Goal: Use online tool/utility: Utilize a website feature to perform a specific function

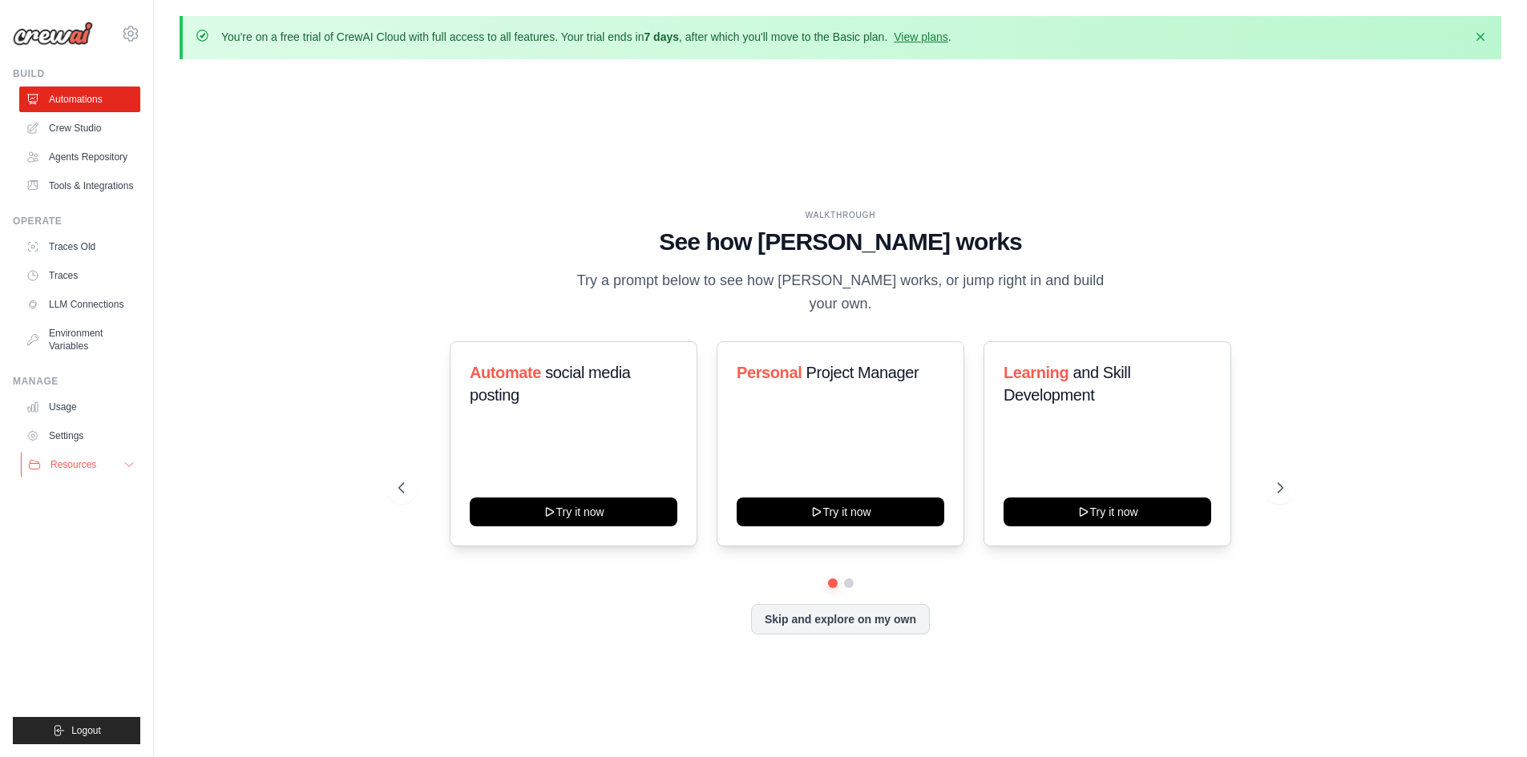
click at [116, 477] on button "Resources" at bounding box center [81, 465] width 121 height 26
click at [133, 31] on icon at bounding box center [130, 33] width 19 height 19
click at [1447, 127] on div "WALKTHROUGH See how CrewAI works Try a prompt below to see how CrewAI works, or…" at bounding box center [841, 434] width 1322 height 725
click at [947, 38] on link "View plans" at bounding box center [921, 36] width 54 height 13
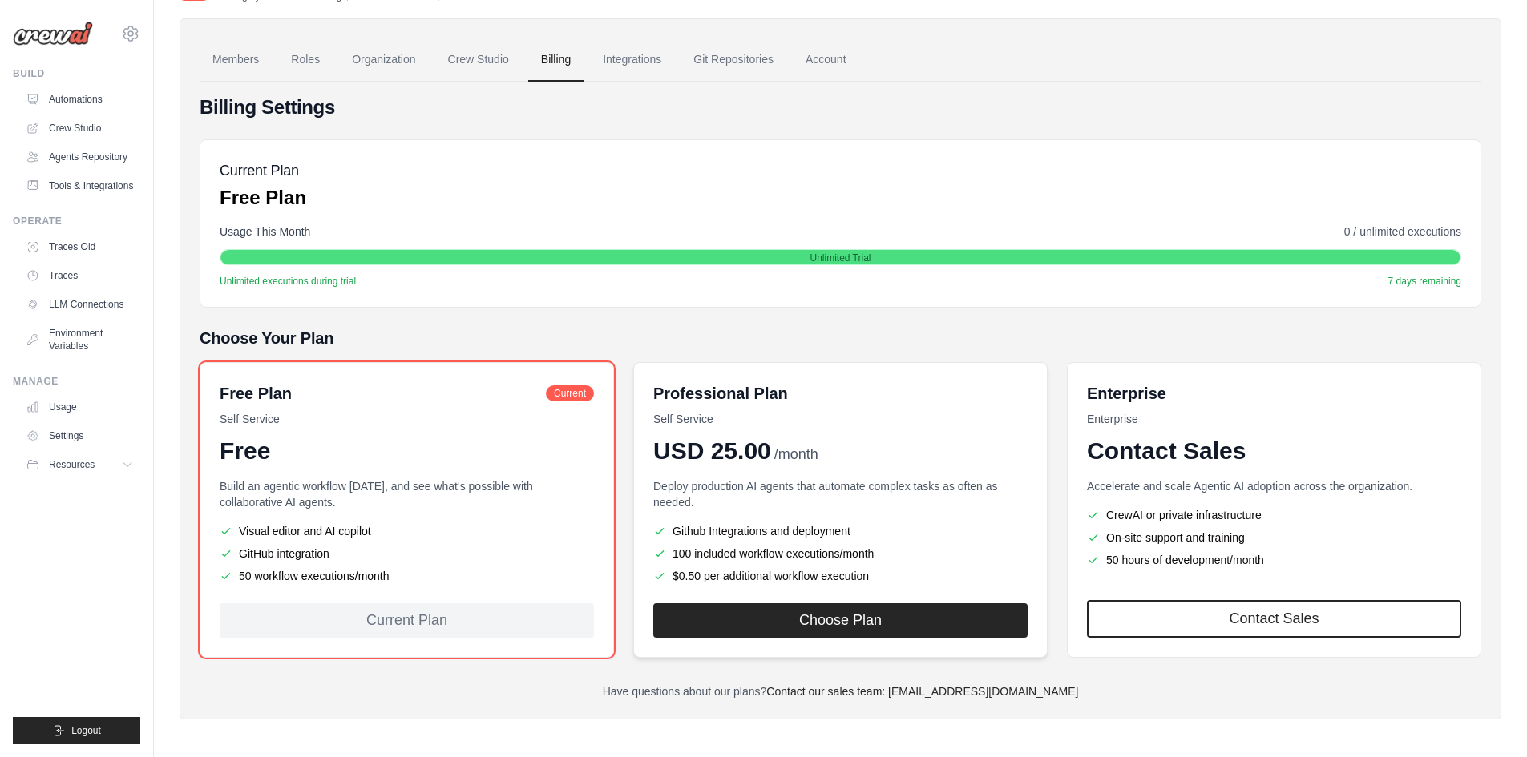
scroll to position [105, 0]
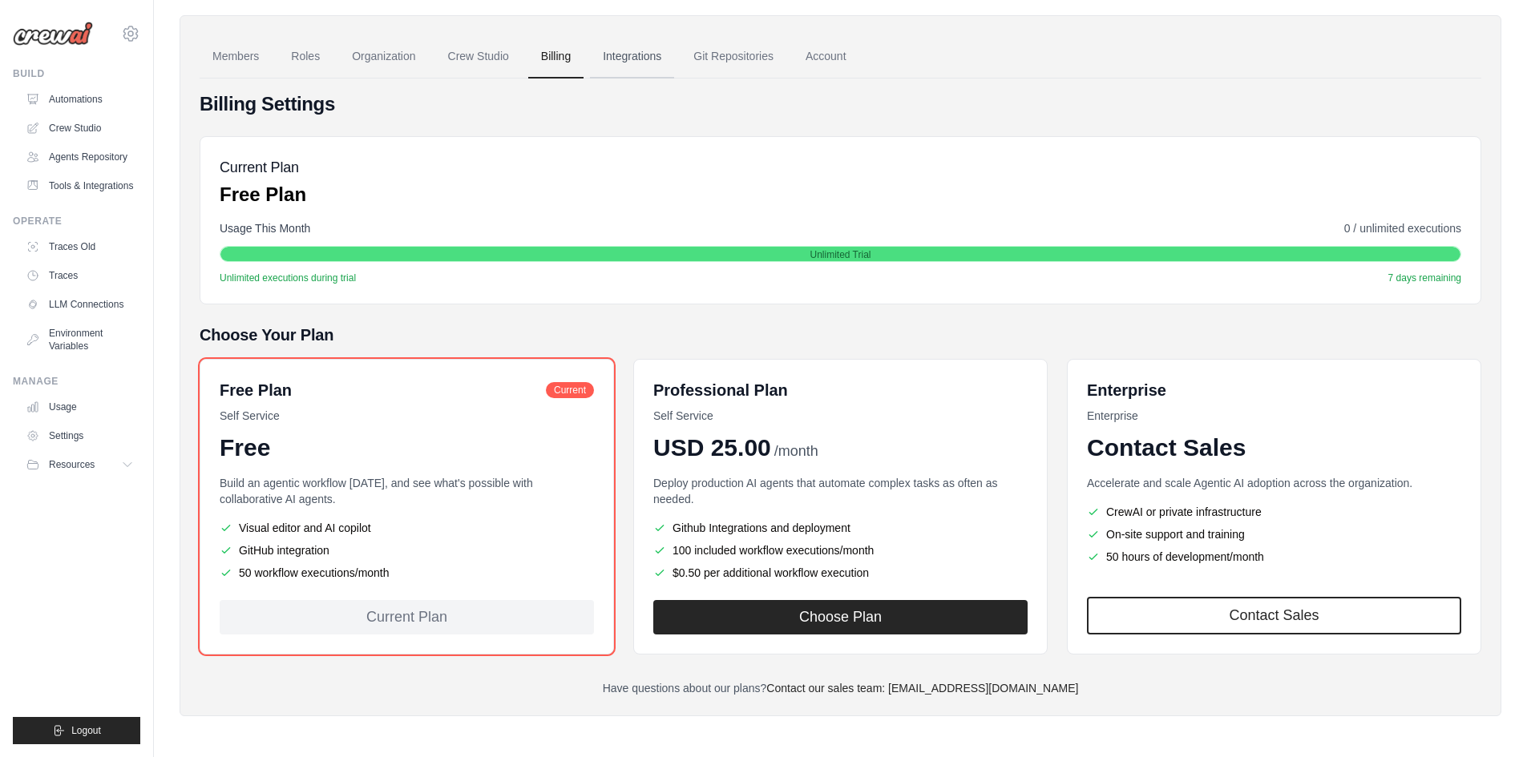
click at [640, 63] on link "Integrations" at bounding box center [632, 56] width 84 height 43
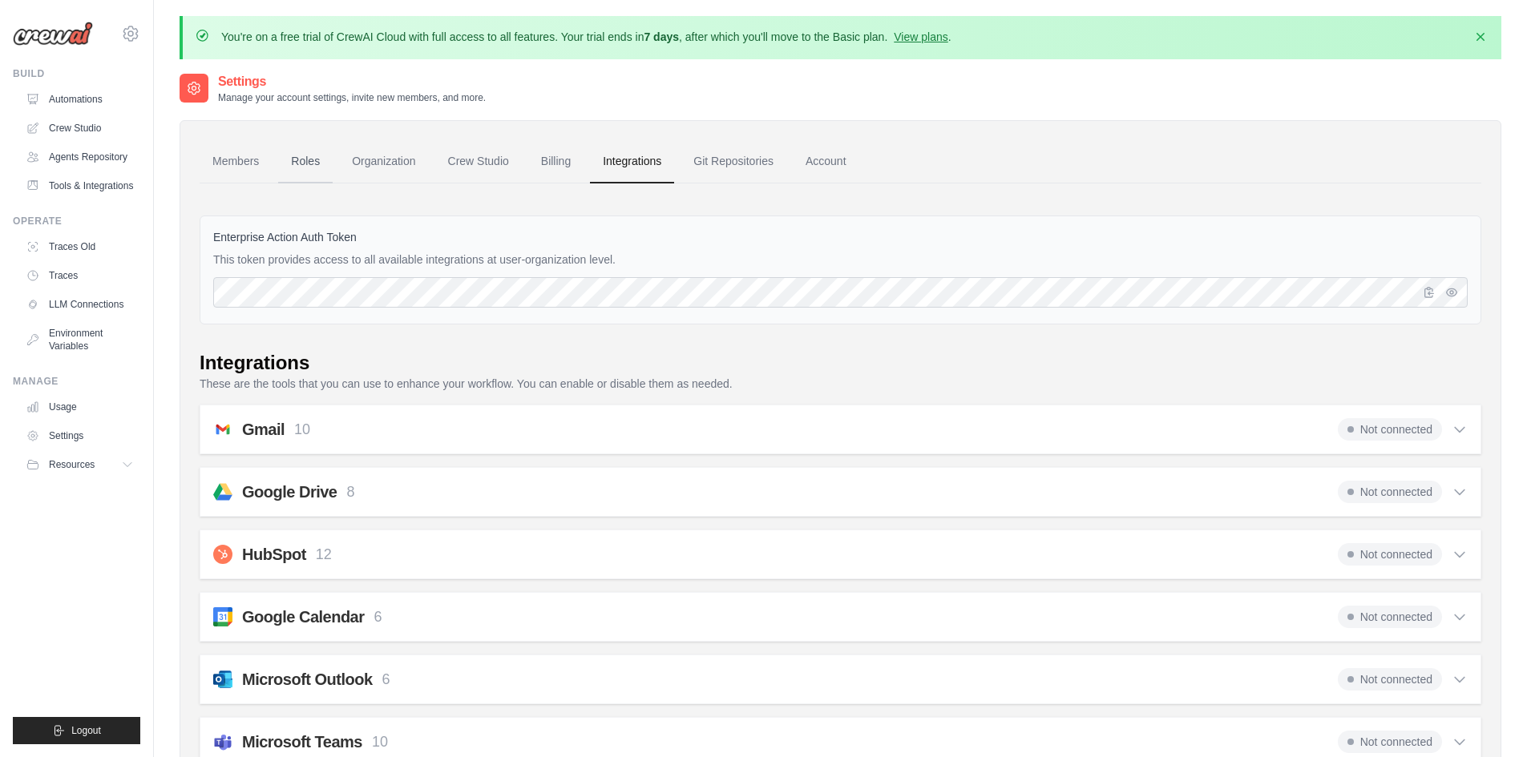
click at [323, 158] on link "Roles" at bounding box center [305, 161] width 55 height 43
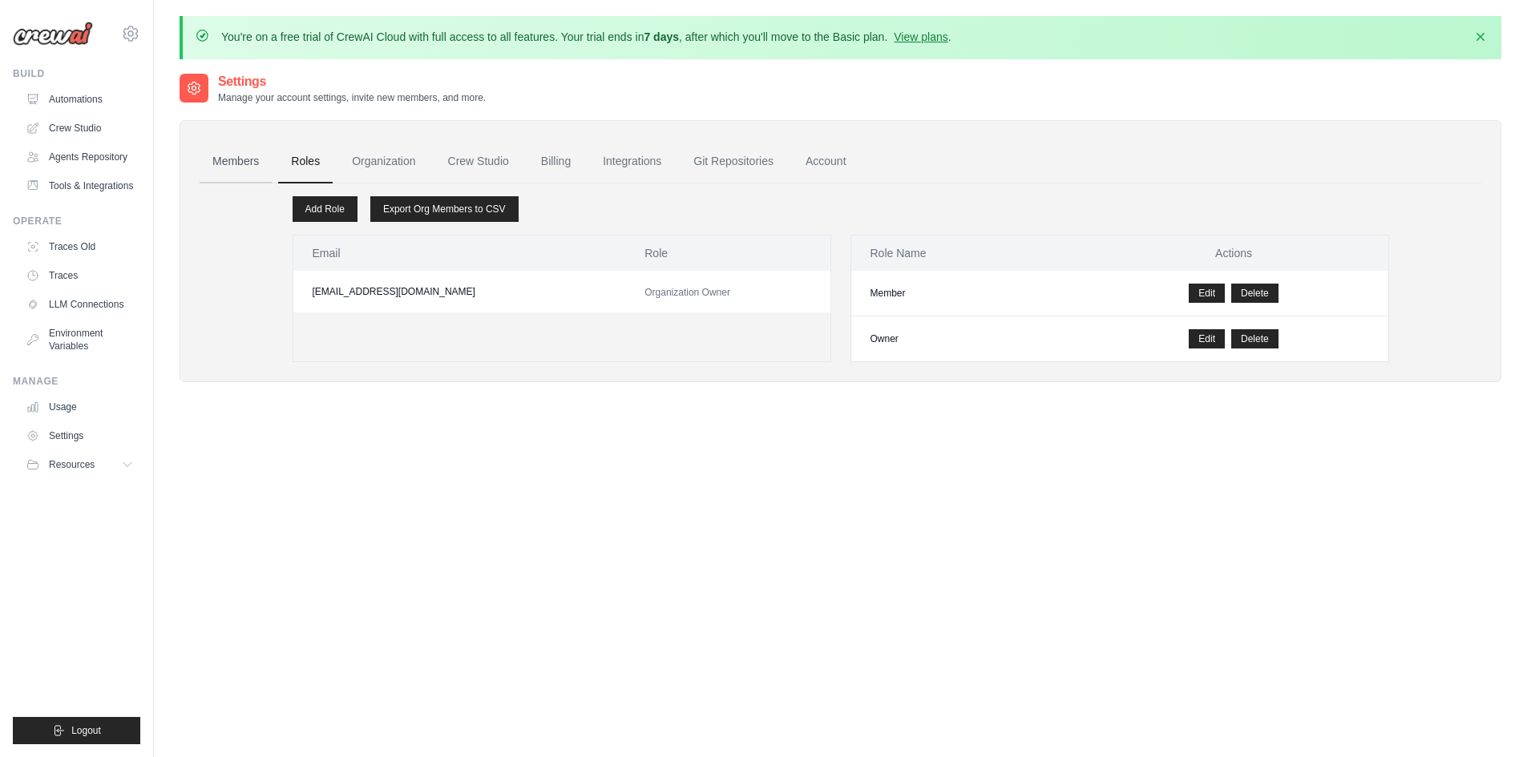
click at [247, 159] on link "Members" at bounding box center [236, 161] width 72 height 43
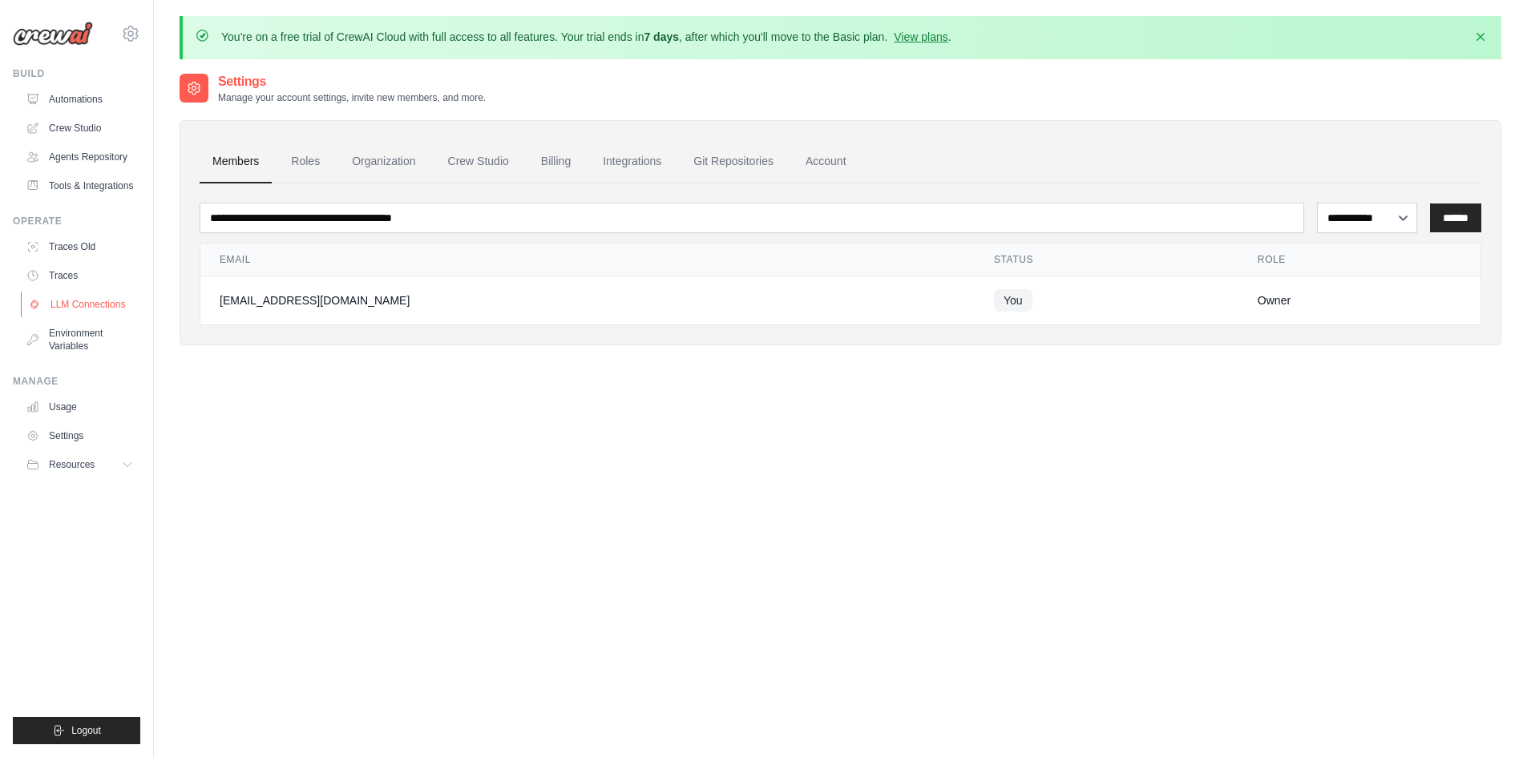
click at [108, 316] on link "LLM Connections" at bounding box center [81, 305] width 121 height 26
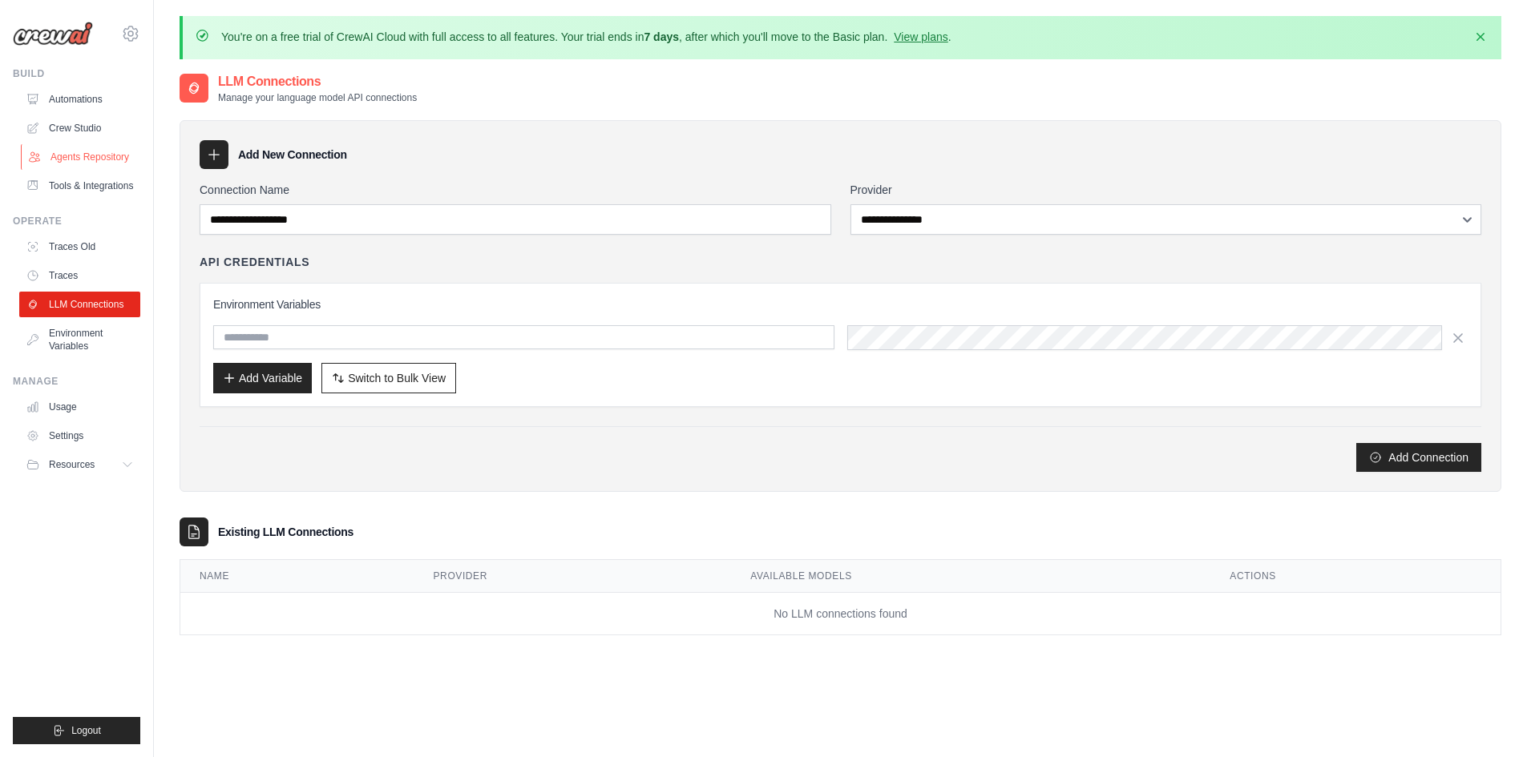
click at [89, 153] on link "Agents Repository" at bounding box center [81, 157] width 121 height 26
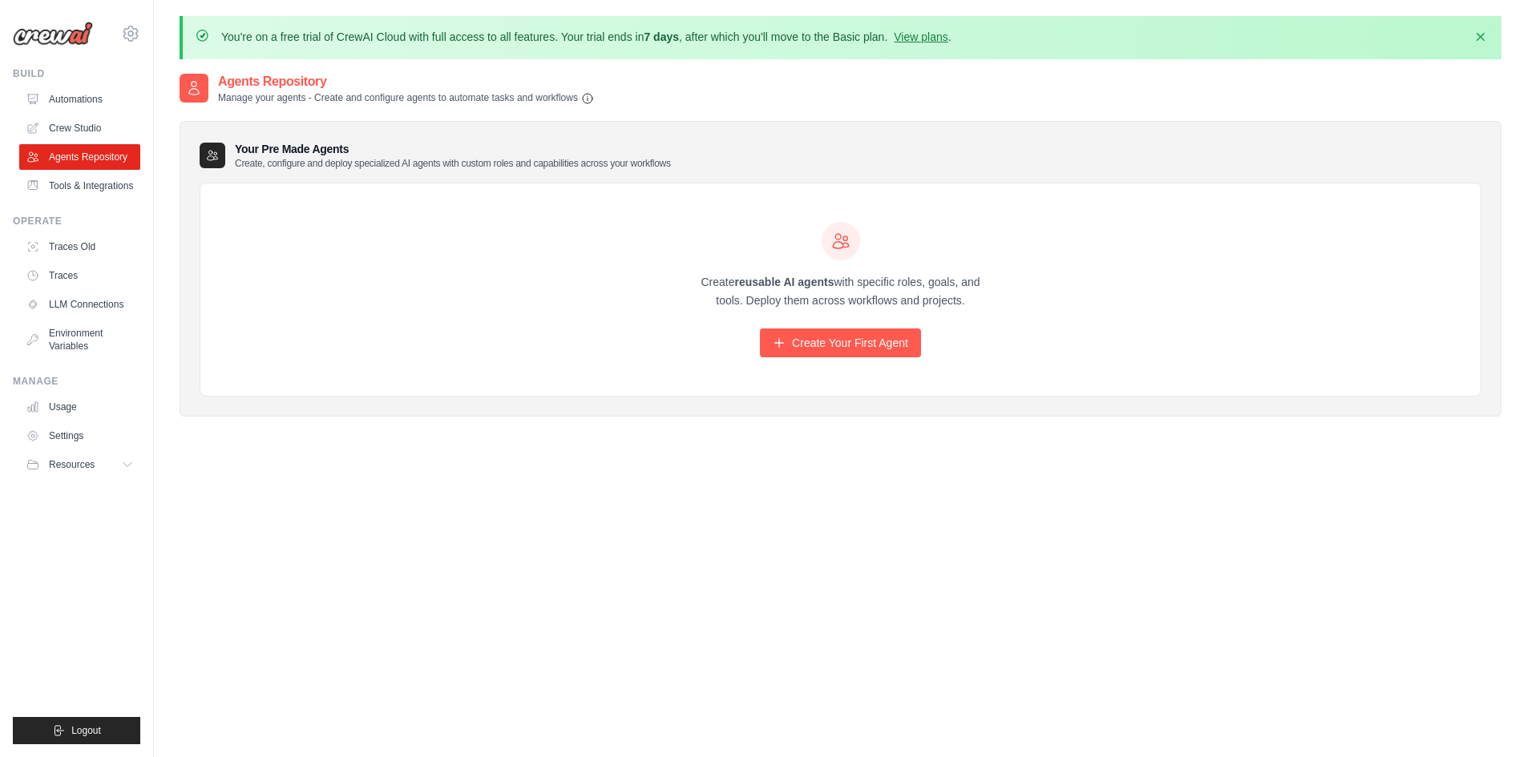
click at [15, 68] on div "Build" at bounding box center [76, 73] width 127 height 13
click at [67, 38] on img at bounding box center [53, 34] width 80 height 24
click at [85, 198] on link "Tools & Integrations" at bounding box center [81, 186] width 121 height 26
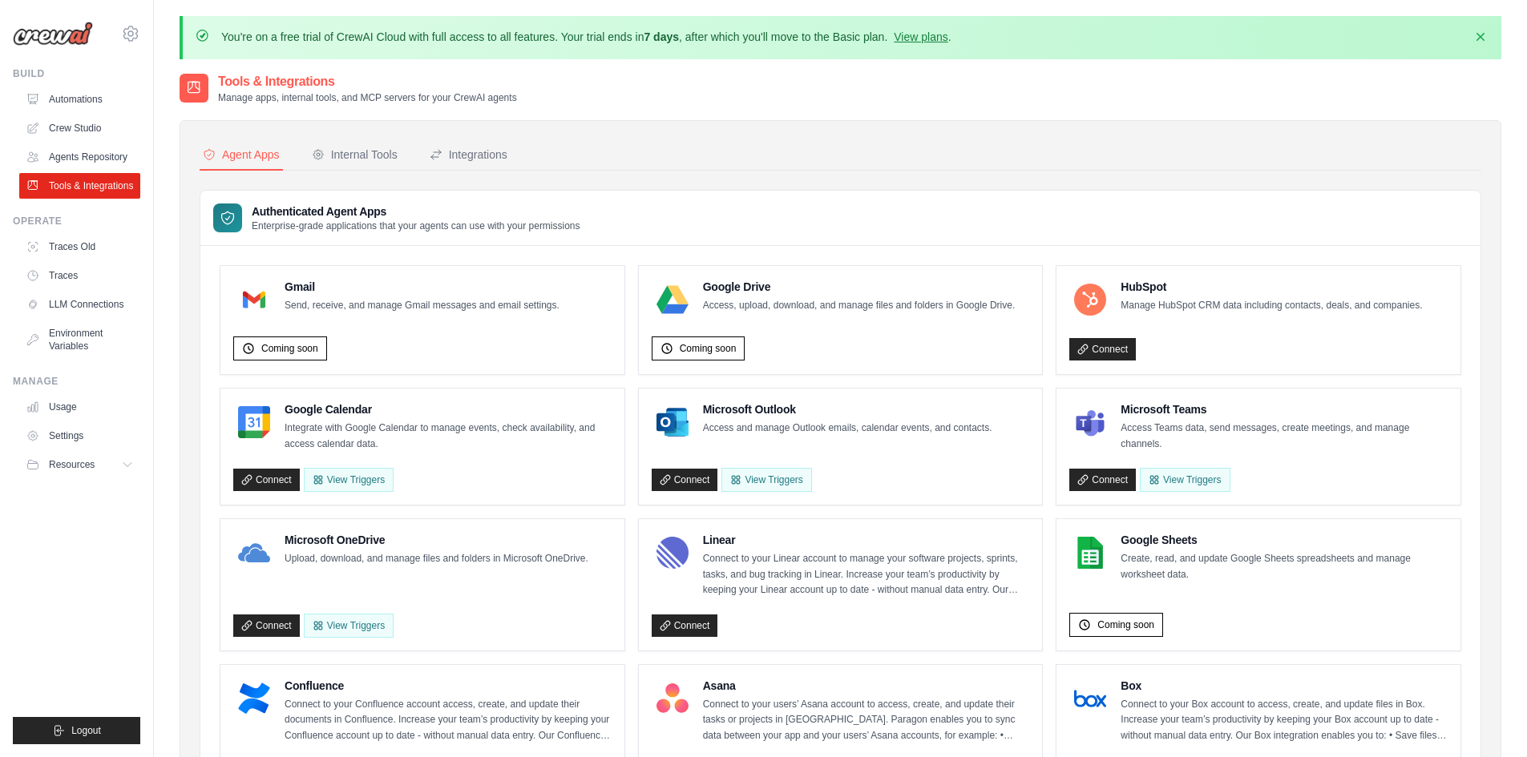
click at [37, 74] on div "Build" at bounding box center [76, 73] width 127 height 13
click at [139, 33] on icon at bounding box center [130, 33] width 19 height 19
click at [54, 33] on img at bounding box center [53, 34] width 80 height 24
click at [95, 532] on ul "Build Automations Crew Studio Agents Repository Tools & Integrations" at bounding box center [76, 405] width 127 height 677
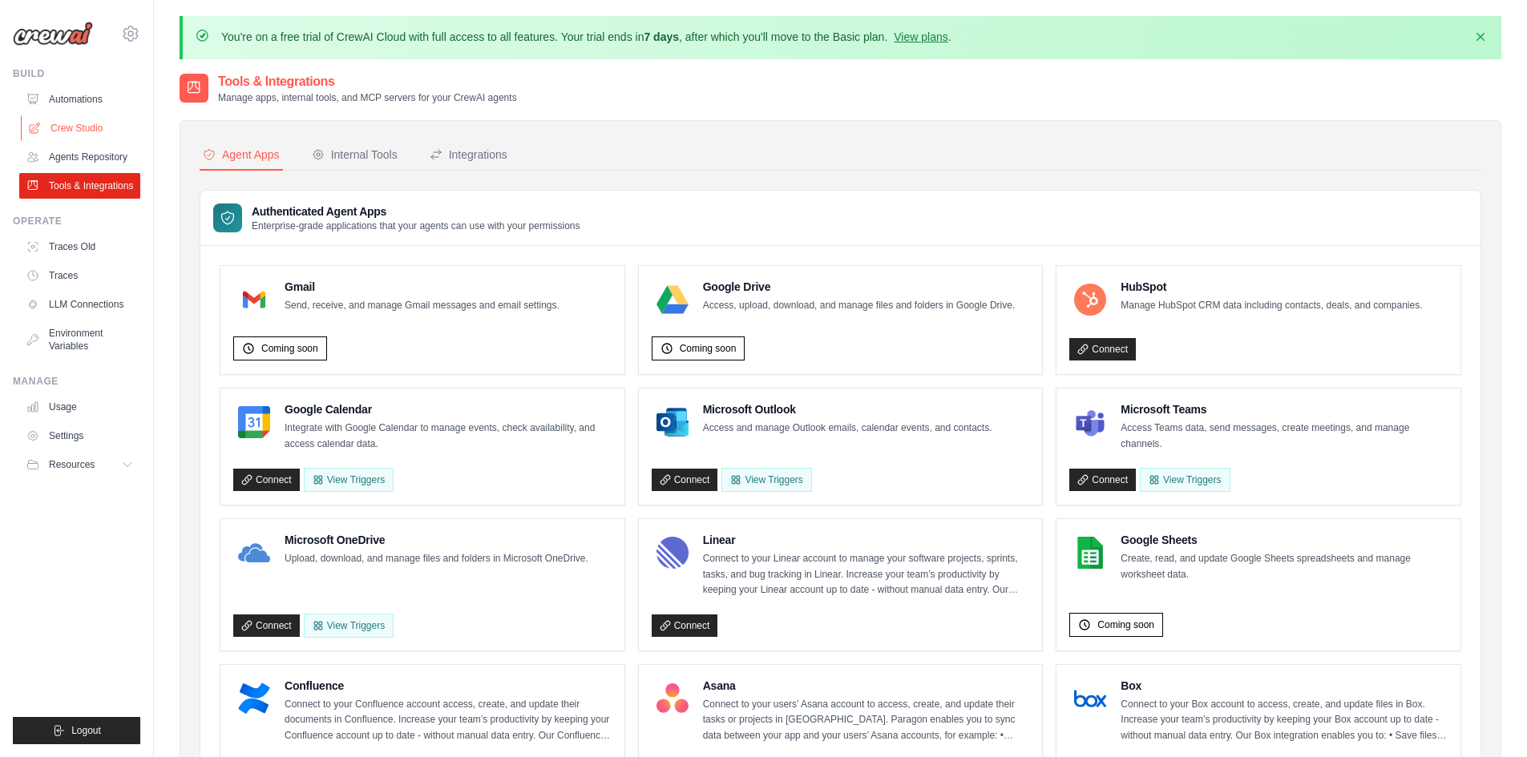
click at [95, 137] on link "Crew Studio" at bounding box center [81, 128] width 121 height 26
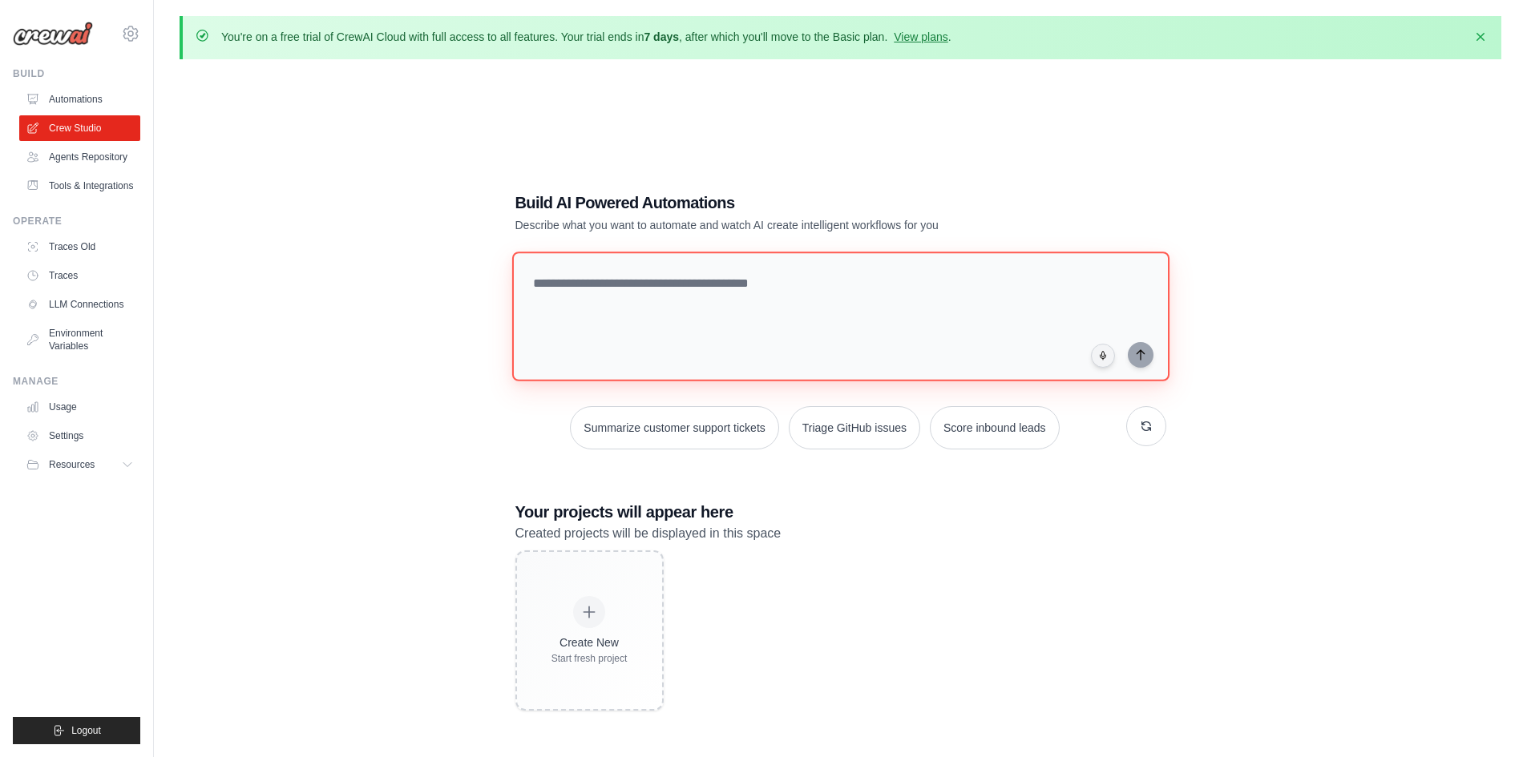
click at [935, 277] on textarea at bounding box center [839, 317] width 657 height 130
click at [882, 292] on textarea at bounding box center [839, 317] width 657 height 130
click at [1031, 135] on div "Build AI Powered Automations Describe what you want to automate and watch AI cr…" at bounding box center [841, 450] width 1322 height 757
